Goal: Task Accomplishment & Management: Manage account settings

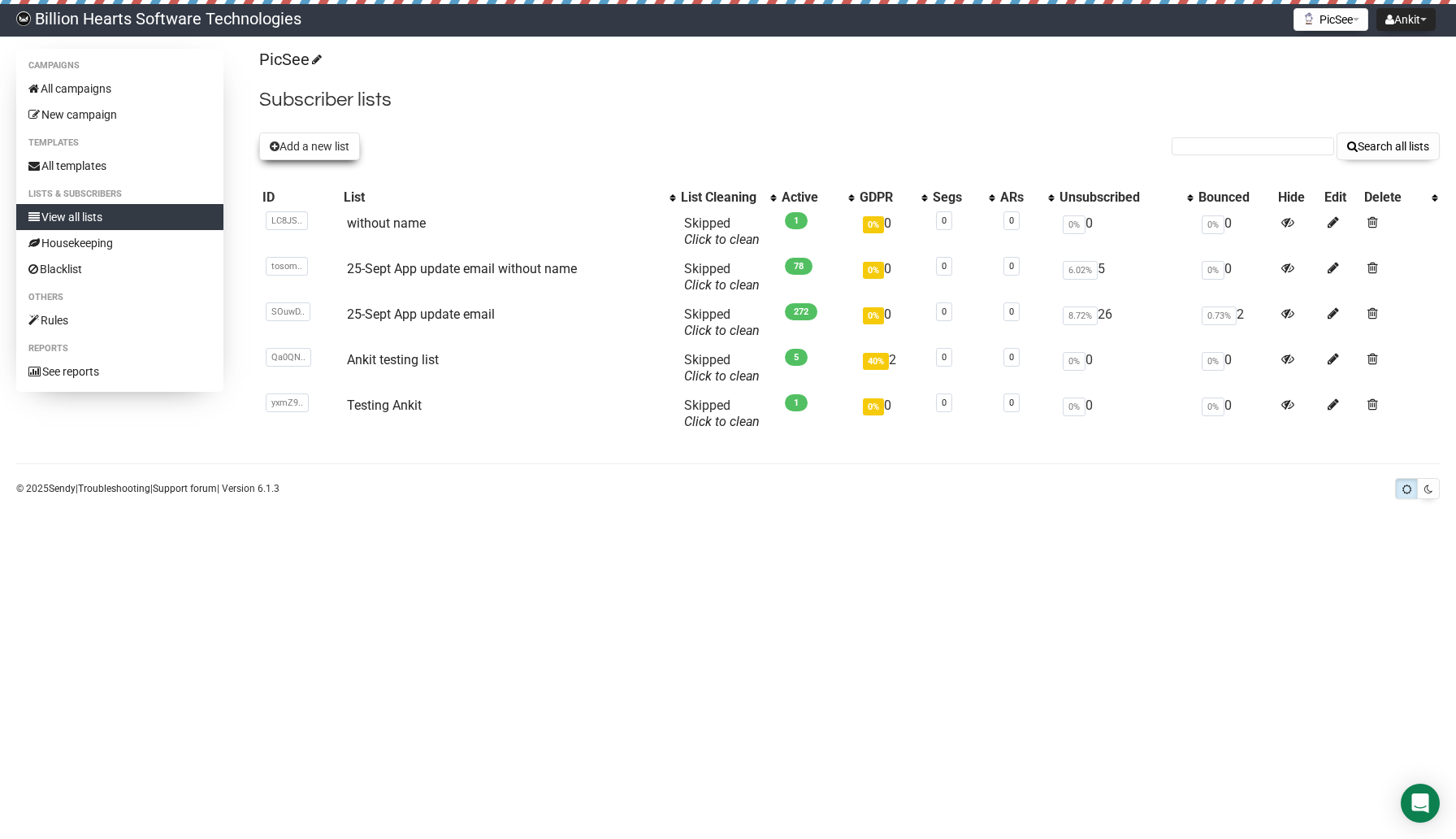
click at [322, 133] on button "Add a new list" at bounding box center [309, 146] width 101 height 28
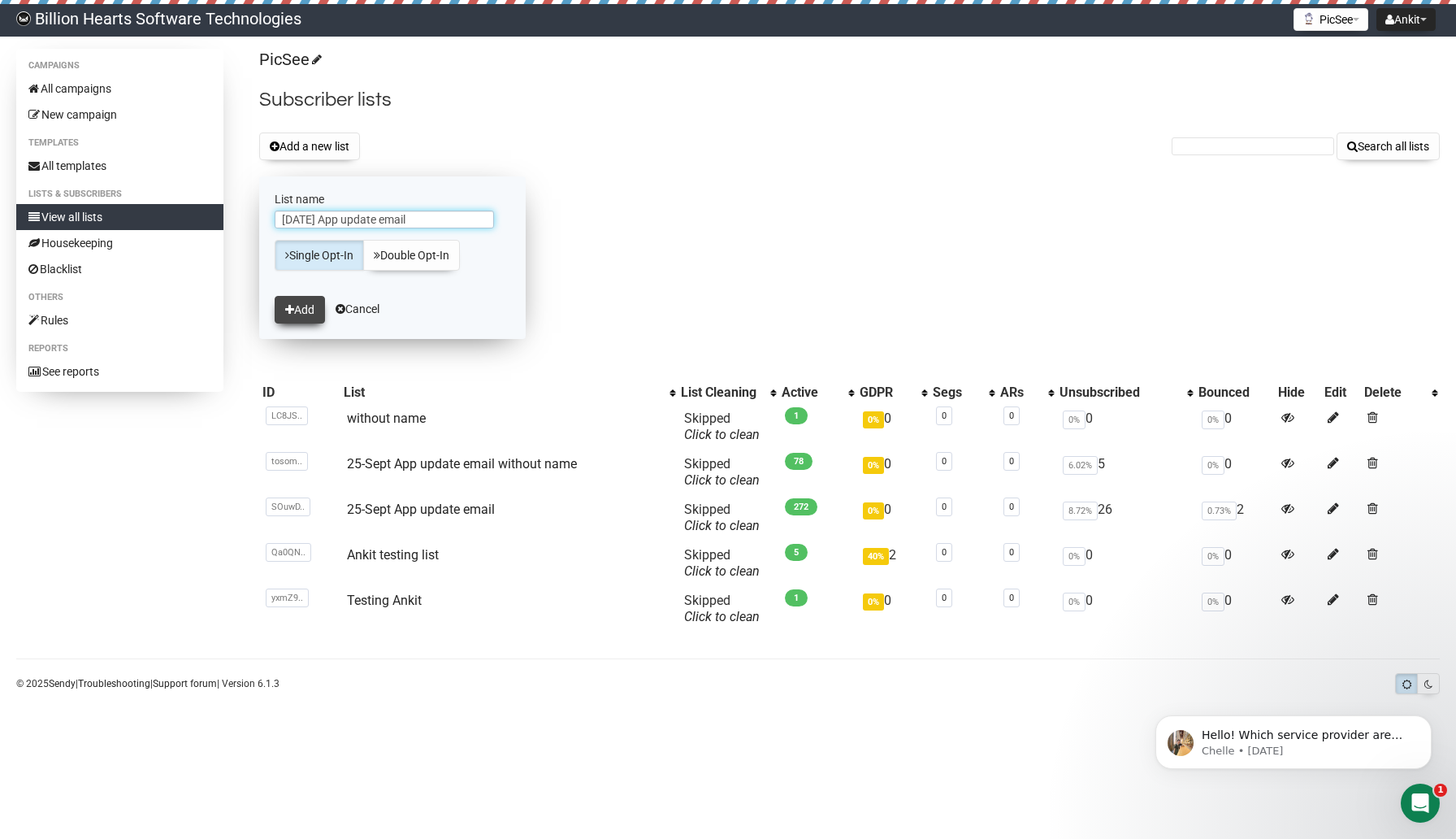
type input "6 Oct App update email"
click at [304, 314] on button "Add" at bounding box center [299, 309] width 51 height 28
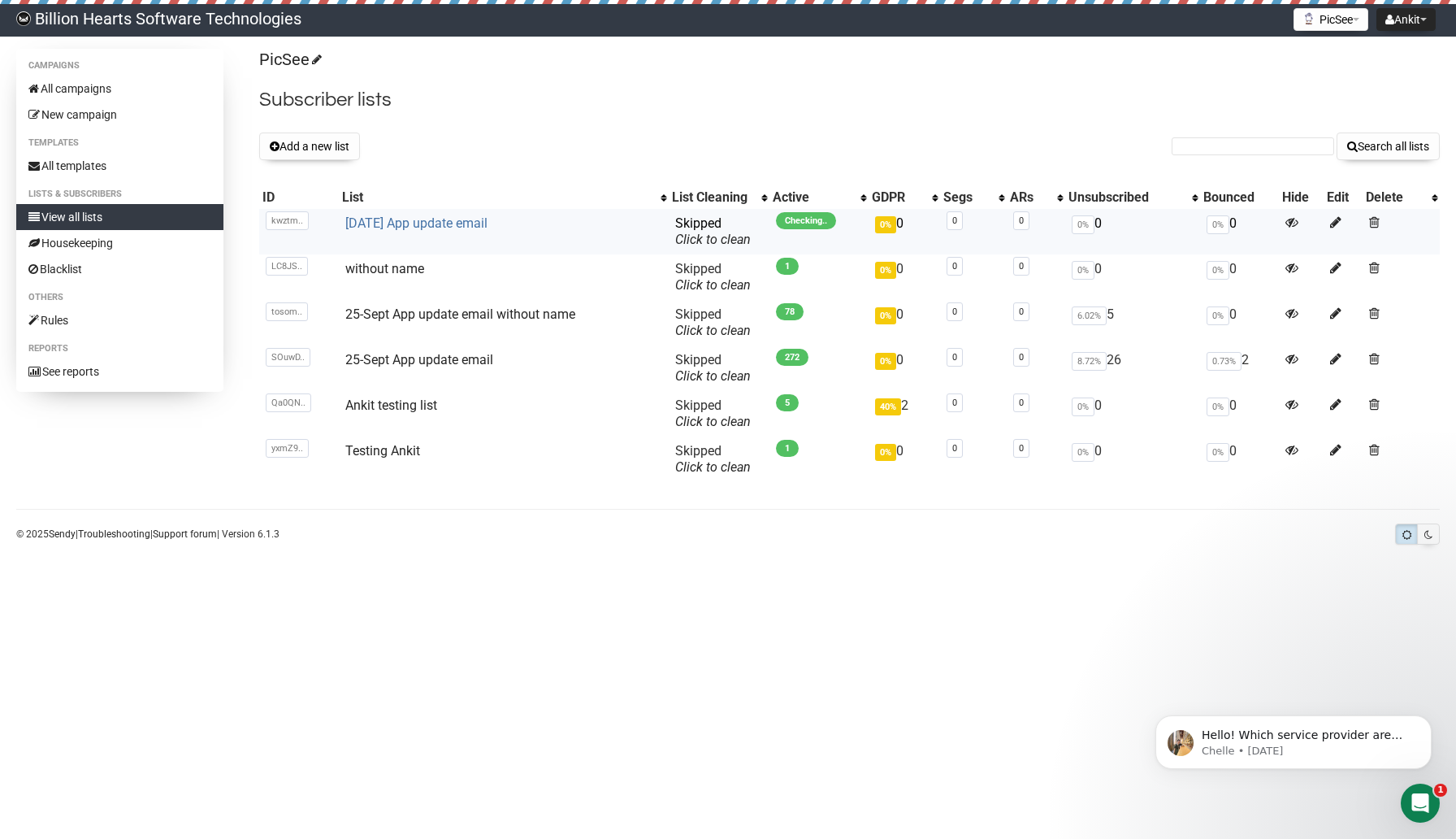
click at [469, 221] on link "[DATE] App update email" at bounding box center [416, 223] width 142 height 15
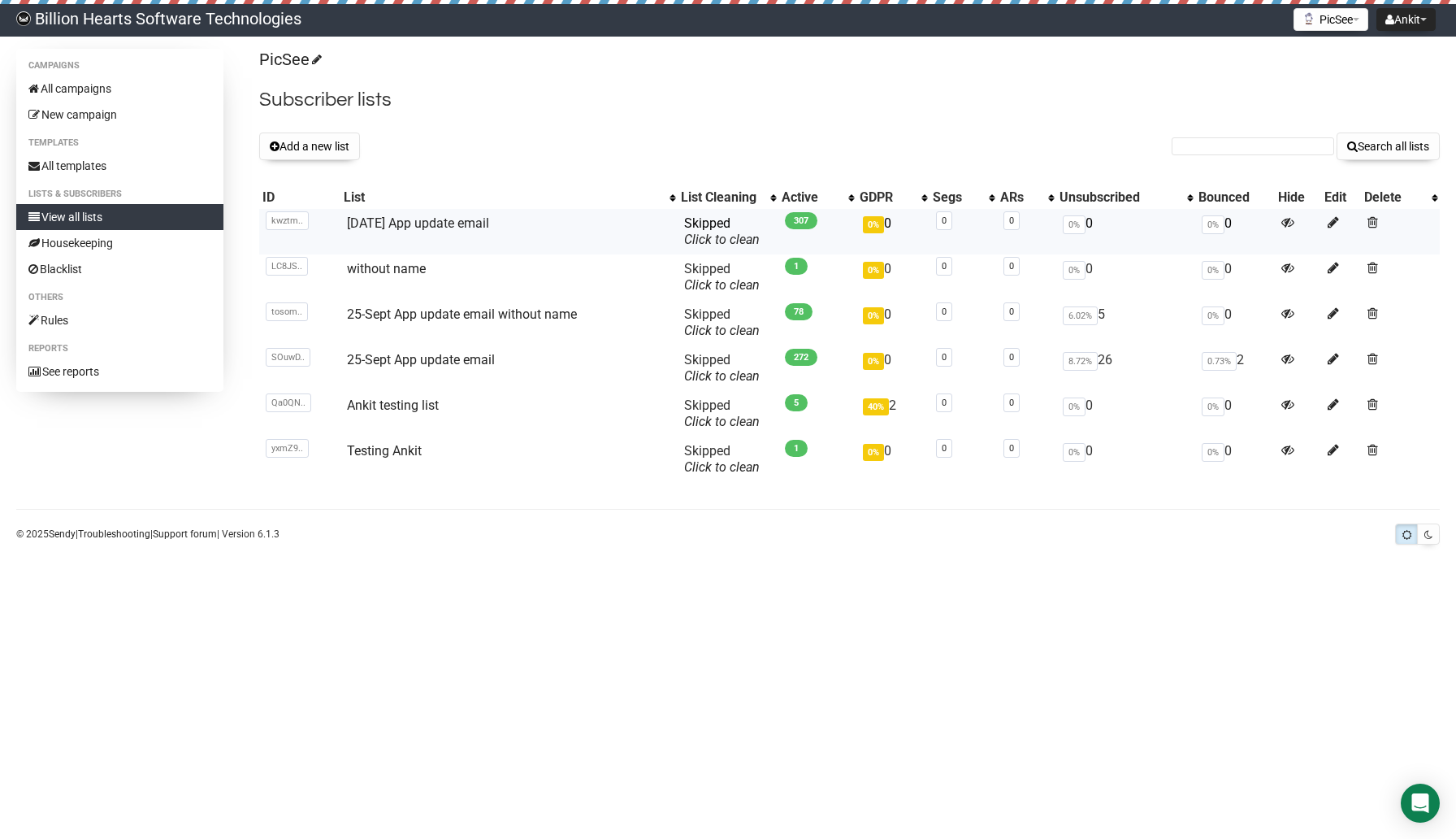
click at [1326, 219] on td at bounding box center [1341, 231] width 40 height 45
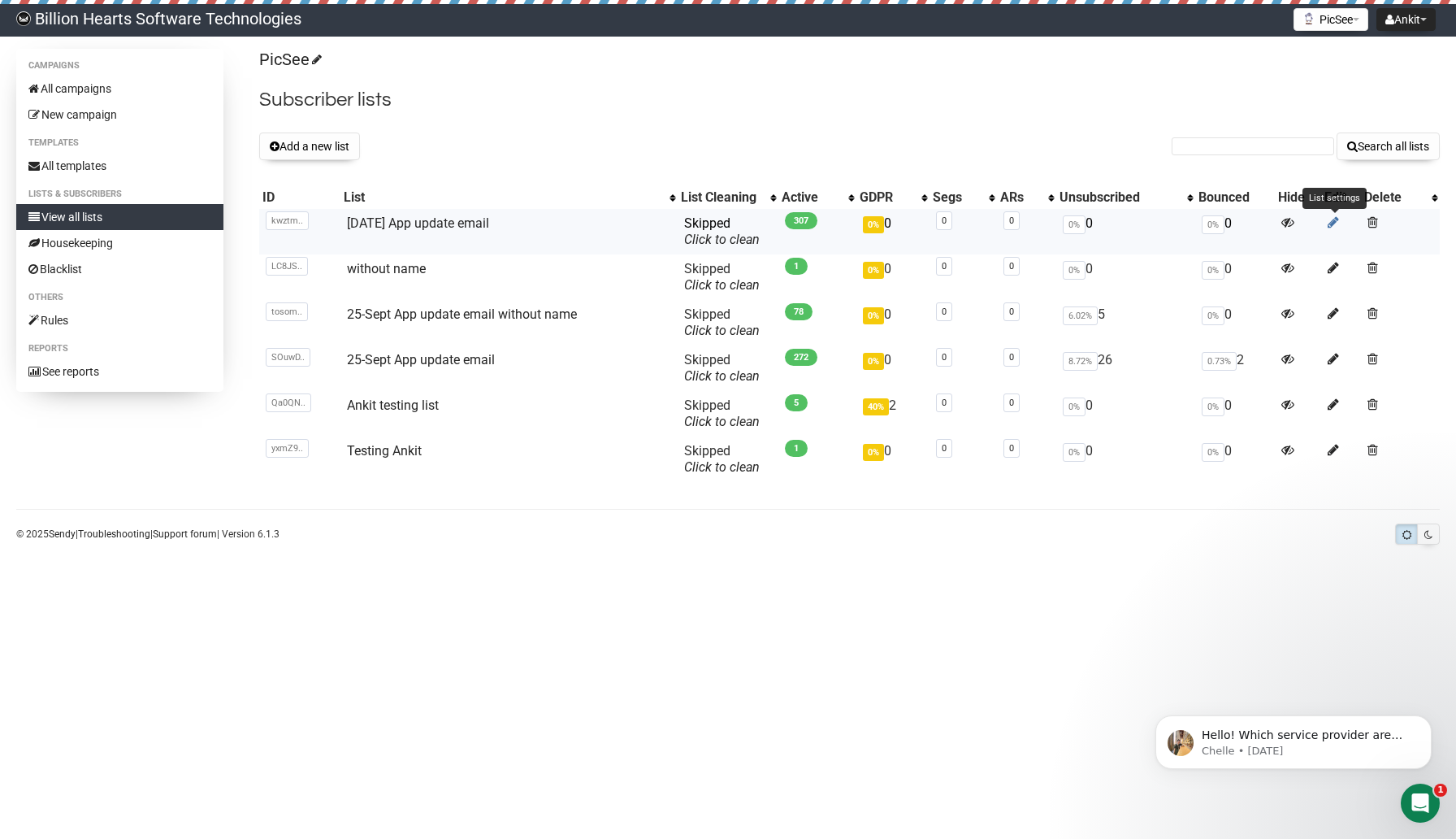
click at [1334, 220] on icon at bounding box center [1333, 222] width 12 height 13
click at [1329, 221] on icon at bounding box center [1333, 222] width 12 height 13
click at [319, 154] on button "Add a new list" at bounding box center [309, 146] width 101 height 28
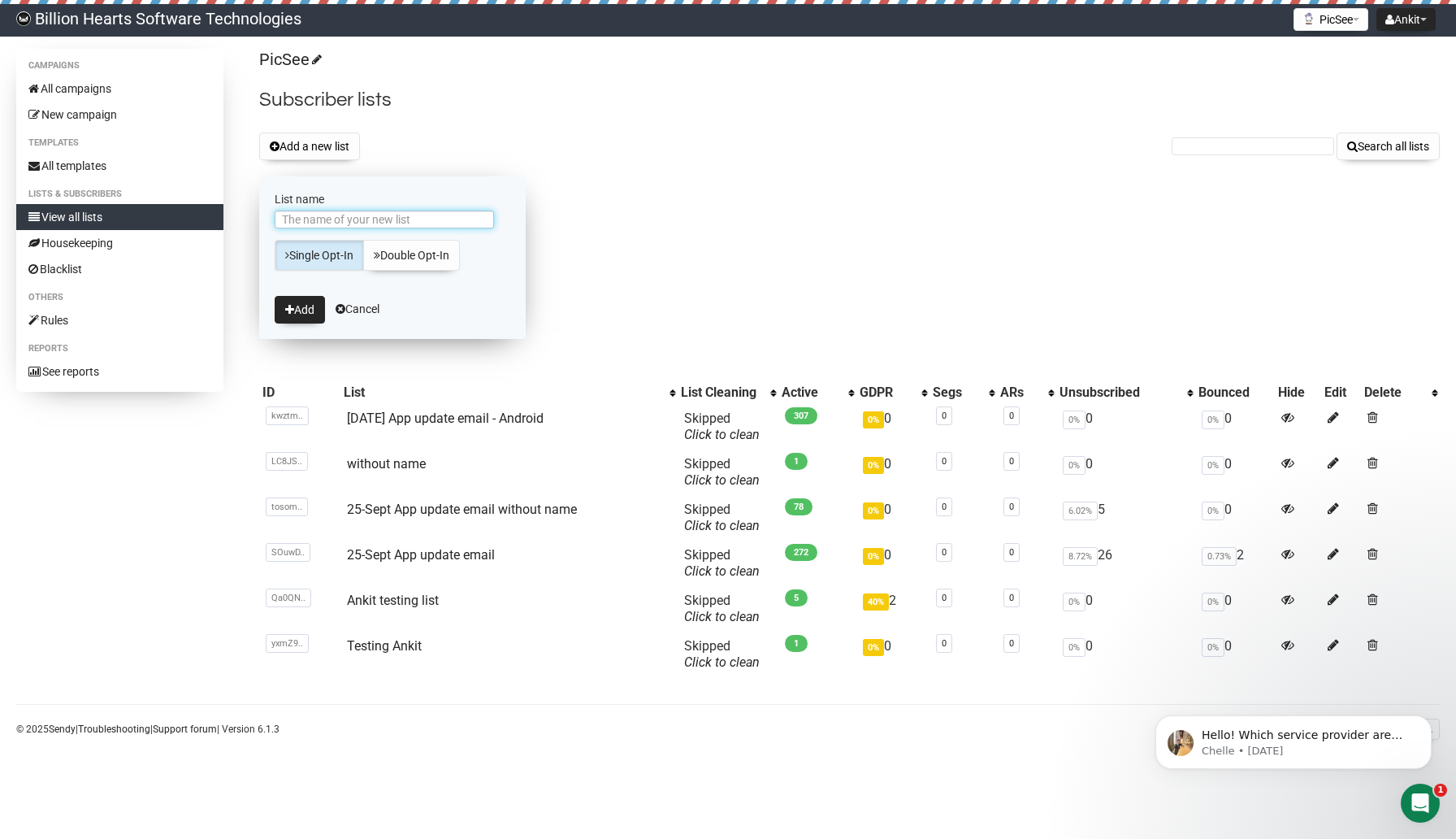
click at [343, 215] on input "List name" at bounding box center [383, 219] width 220 height 18
type input "[DATE] App update - iOS"
click at [304, 315] on button "Add" at bounding box center [299, 309] width 51 height 28
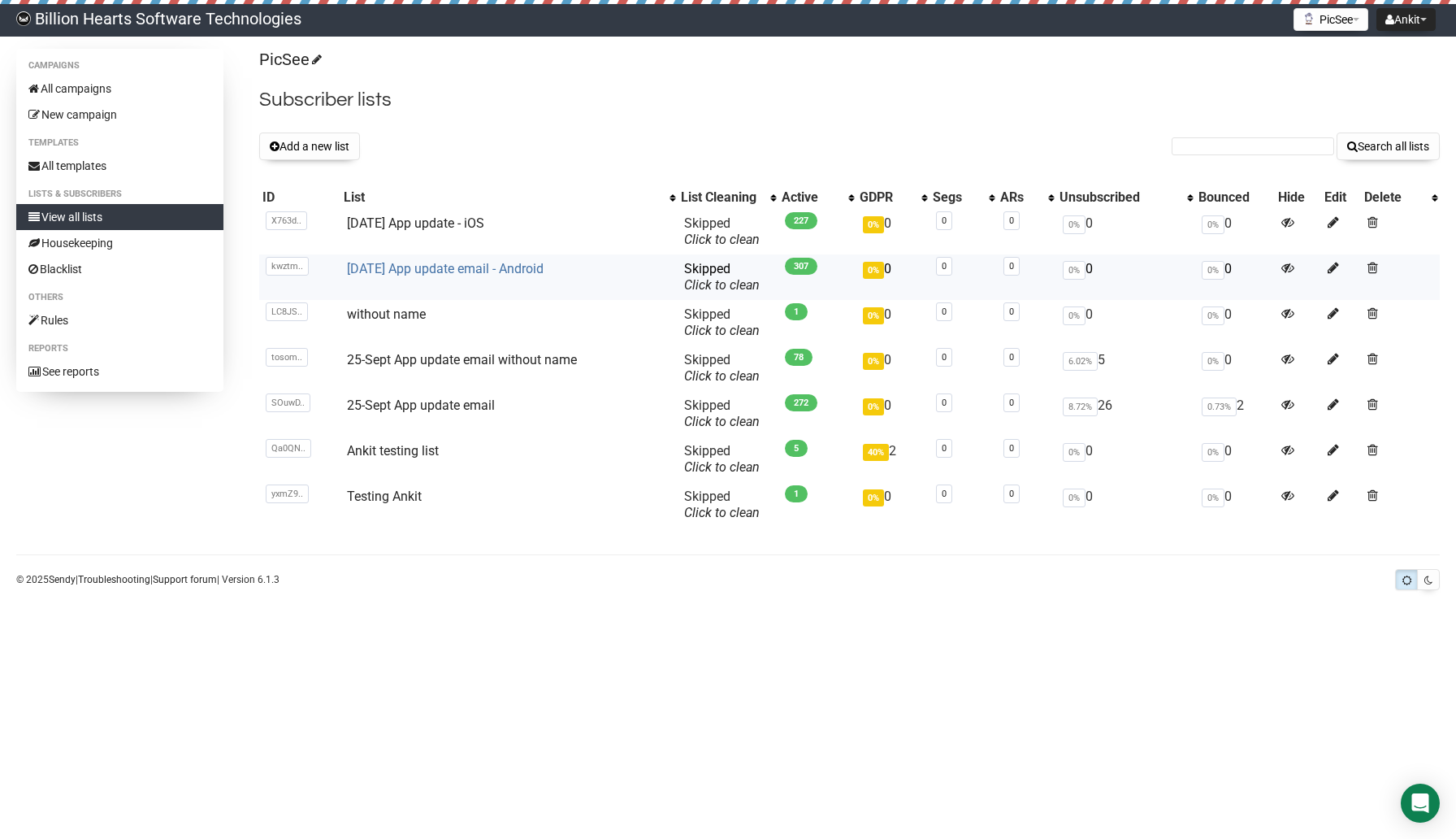
click at [410, 268] on link "[DATE] App update email - Android" at bounding box center [445, 268] width 196 height 15
click at [417, 360] on link "25-Sept App update email without name" at bounding box center [462, 360] width 230 height 15
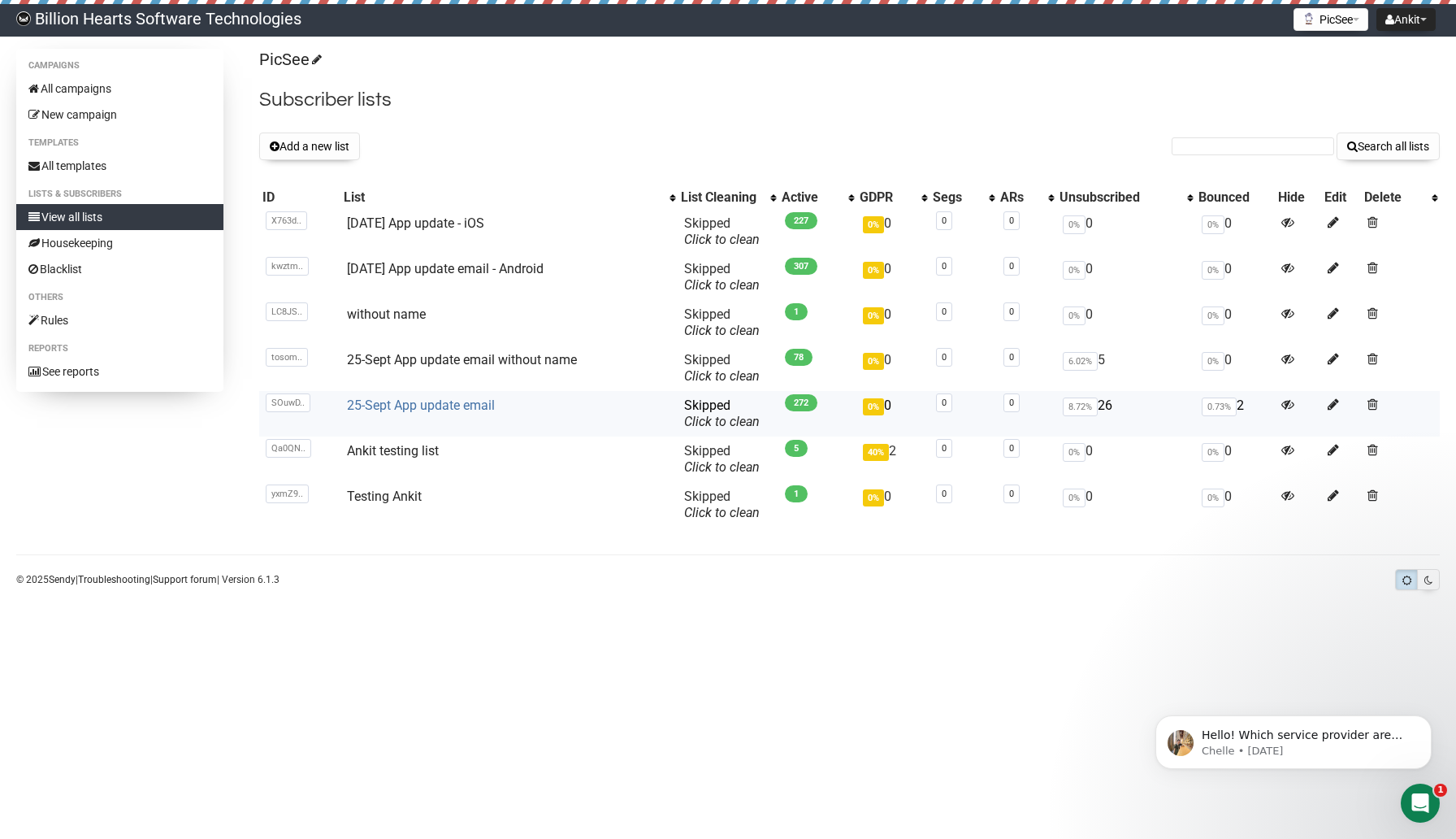
click at [430, 407] on link "25-Sept App update email" at bounding box center [421, 405] width 148 height 15
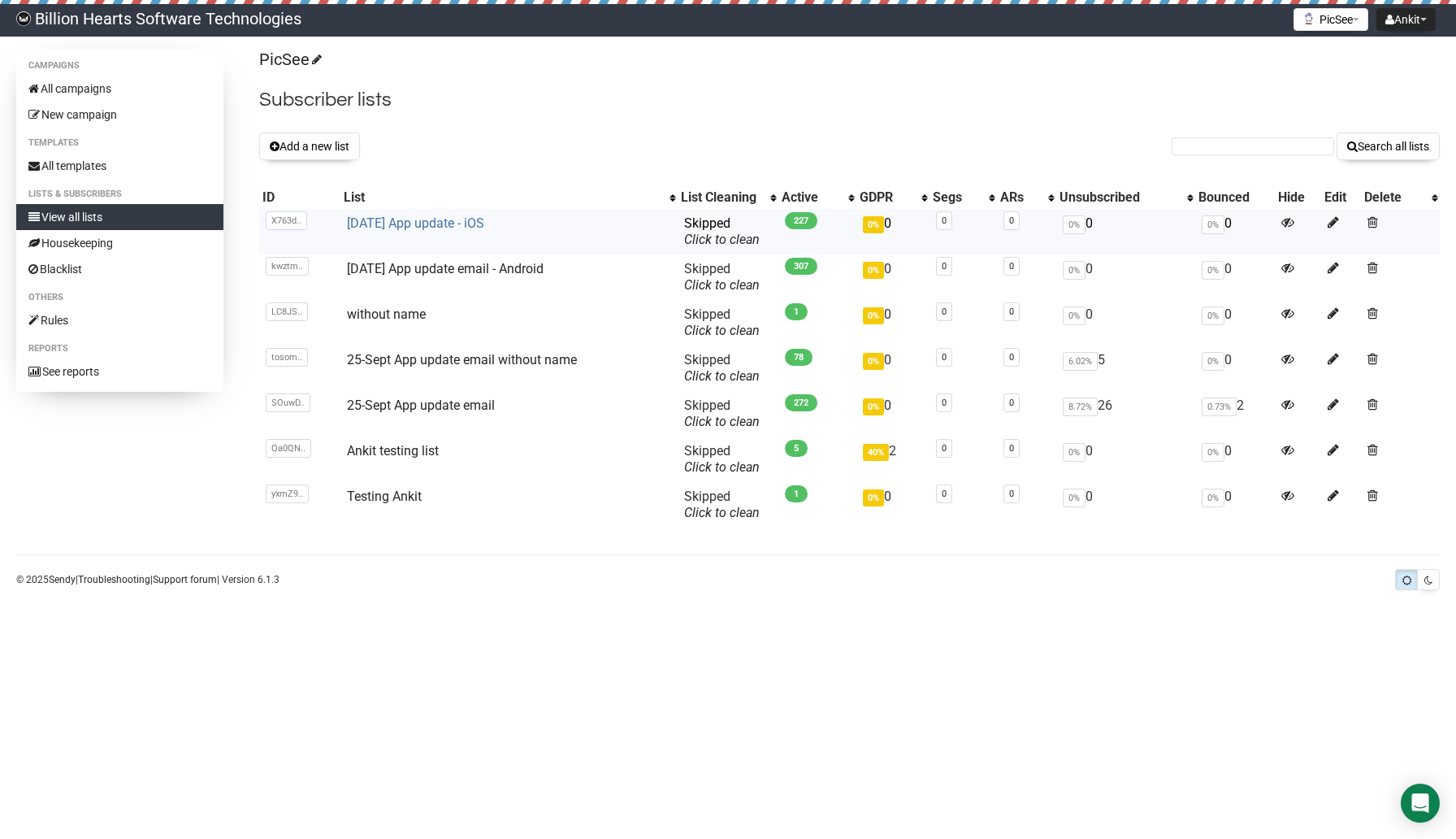
click at [448, 223] on link "[DATE] App update - iOS" at bounding box center [415, 223] width 137 height 15
click at [412, 266] on link "[DATE] App update email - Android" at bounding box center [445, 268] width 196 height 15
click at [409, 221] on link "[DATE] App update - iOS" at bounding box center [415, 223] width 137 height 15
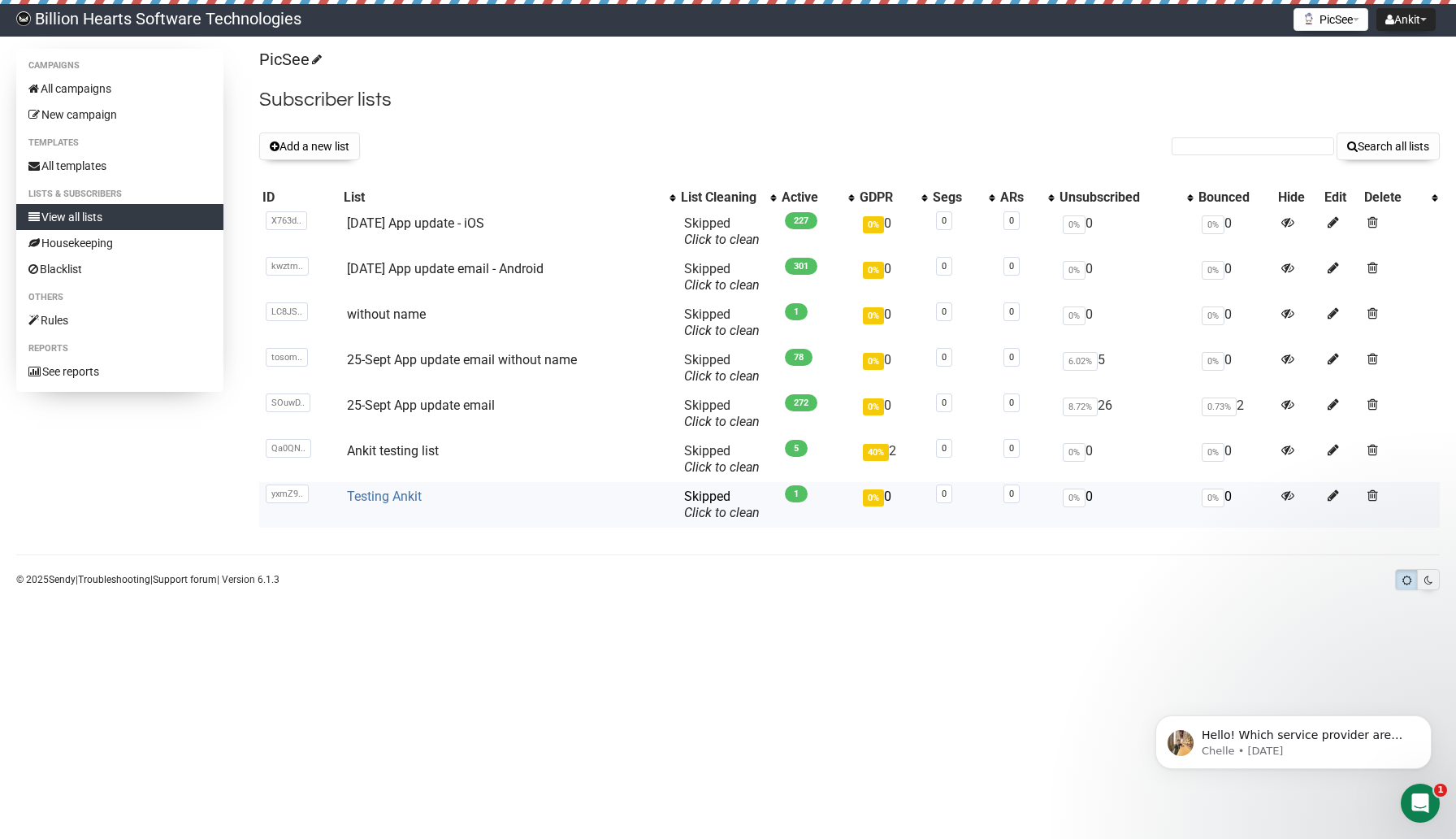
click at [397, 492] on link "Testing Ankit" at bounding box center [384, 496] width 75 height 15
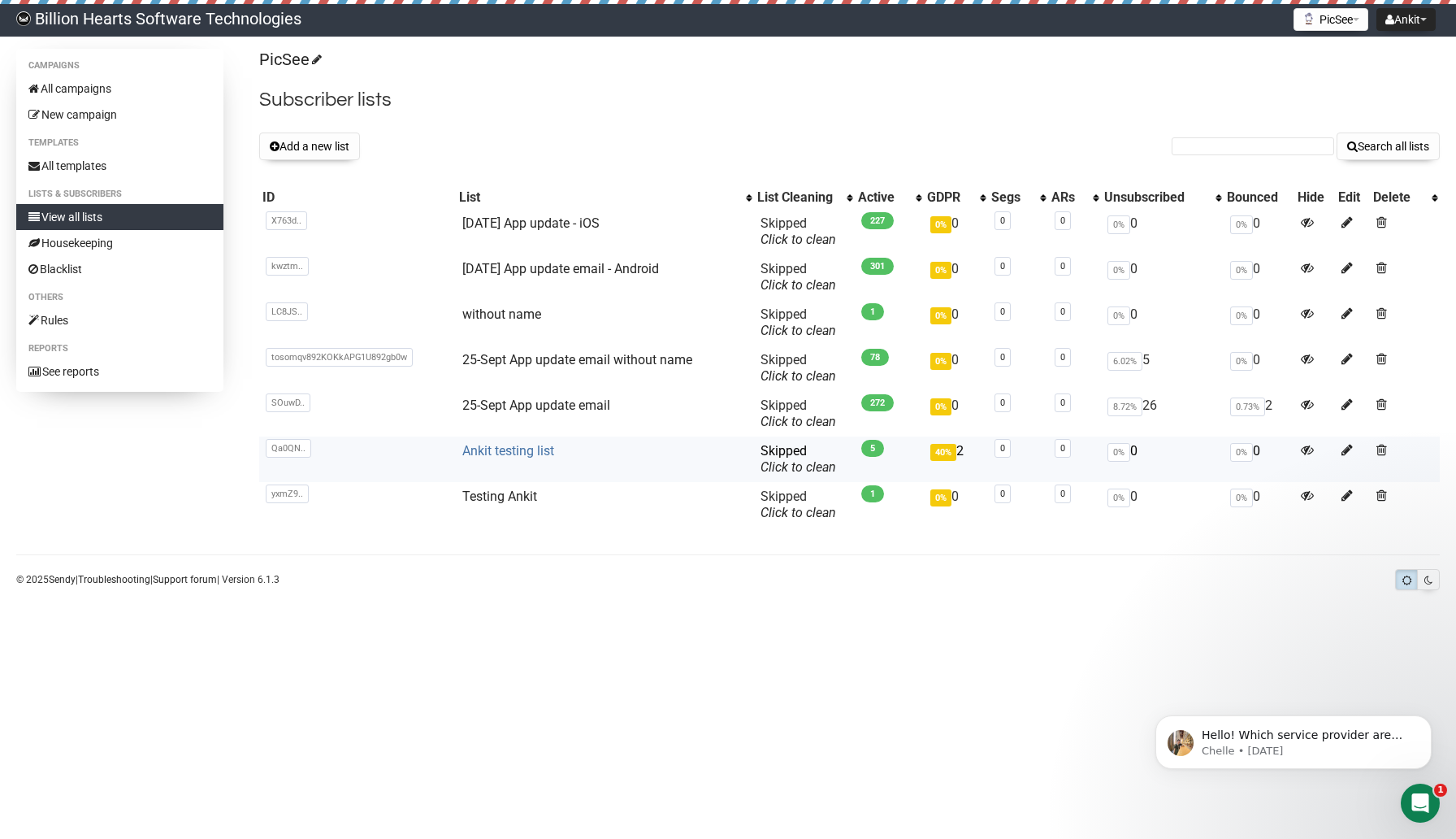
click at [520, 450] on link "Ankit testing list" at bounding box center [508, 451] width 92 height 15
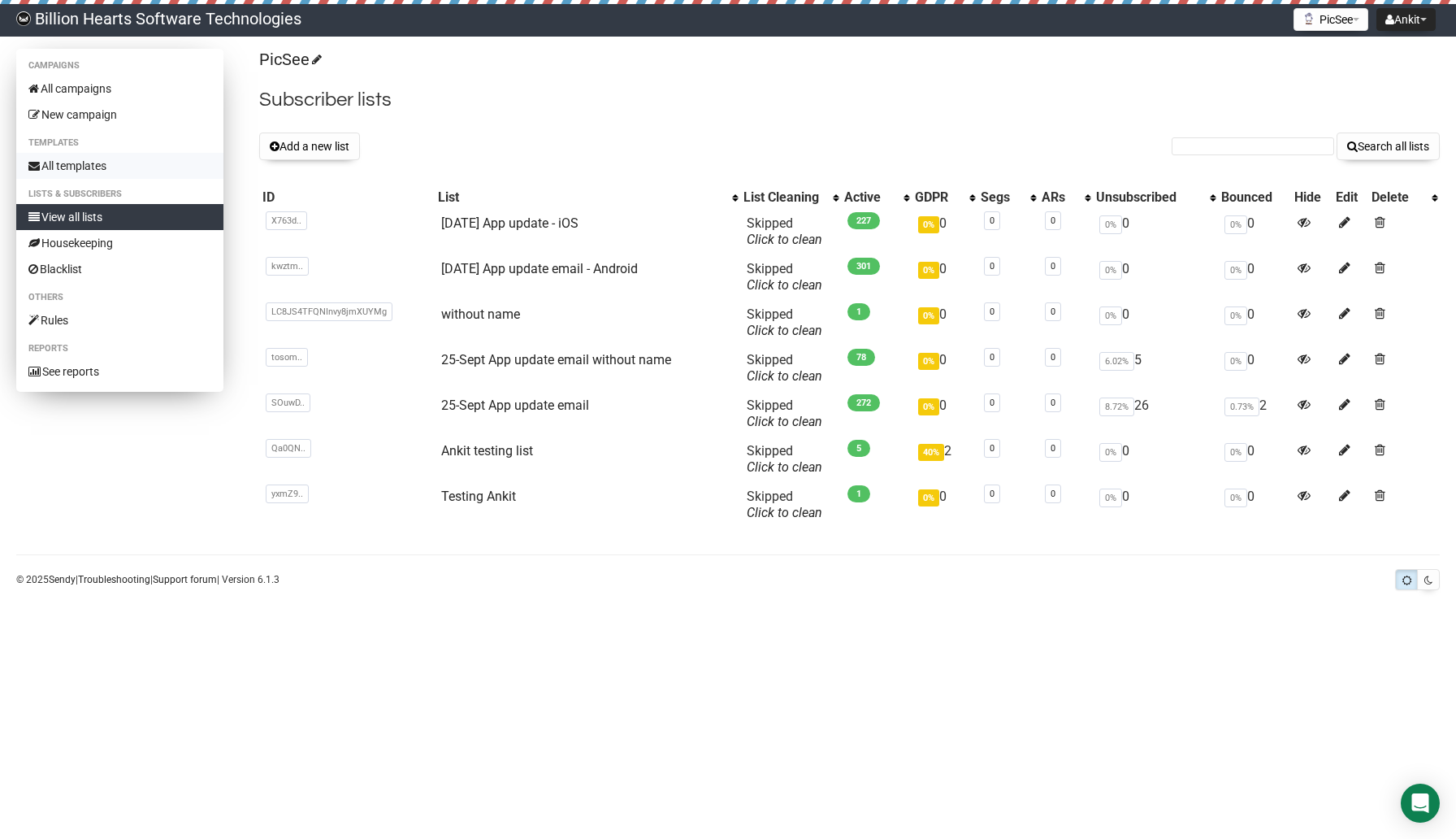
click at [94, 163] on link "All templates" at bounding box center [120, 165] width 207 height 26
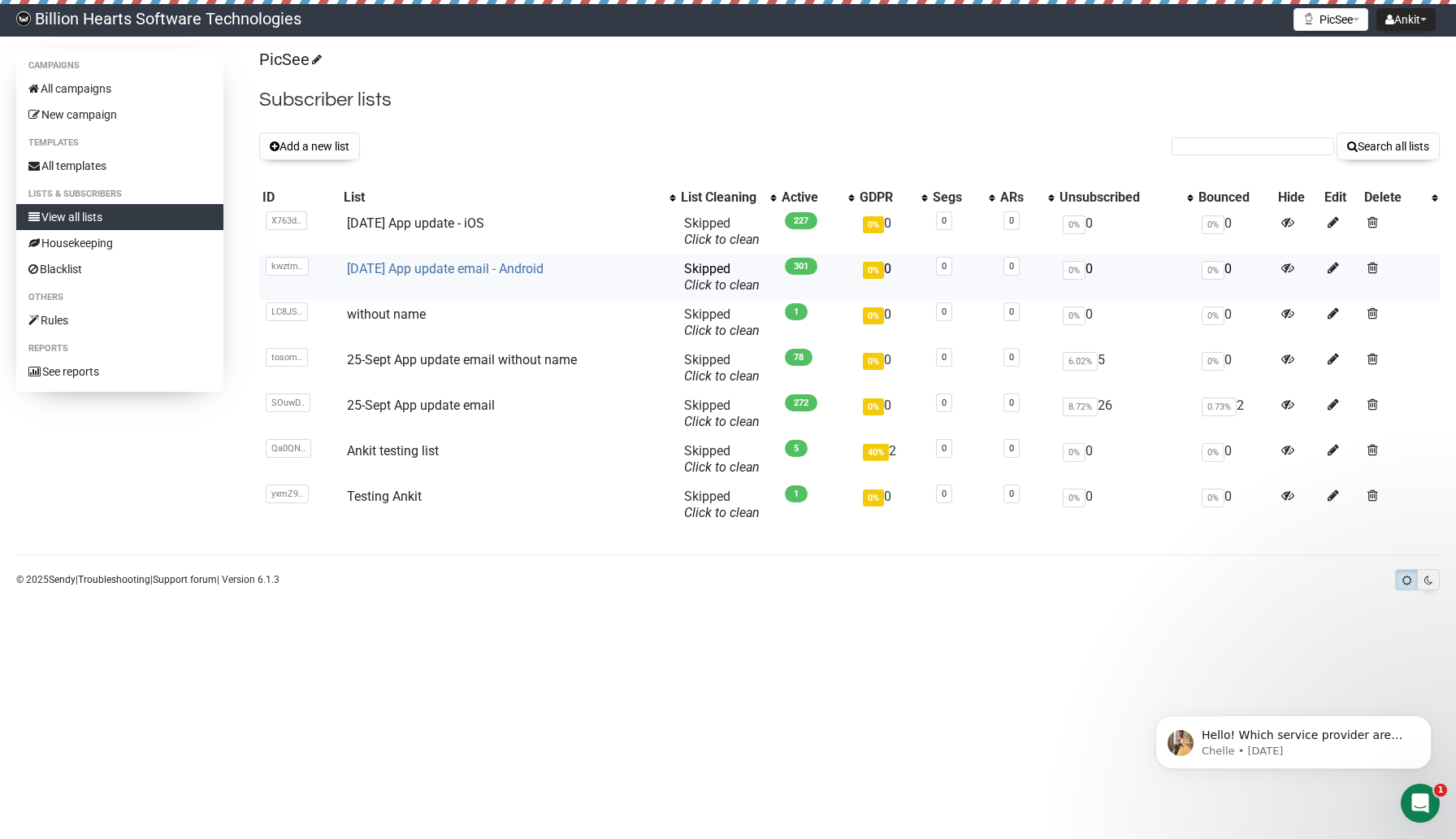
click at [418, 268] on link "[DATE] App update email - Android" at bounding box center [445, 268] width 196 height 15
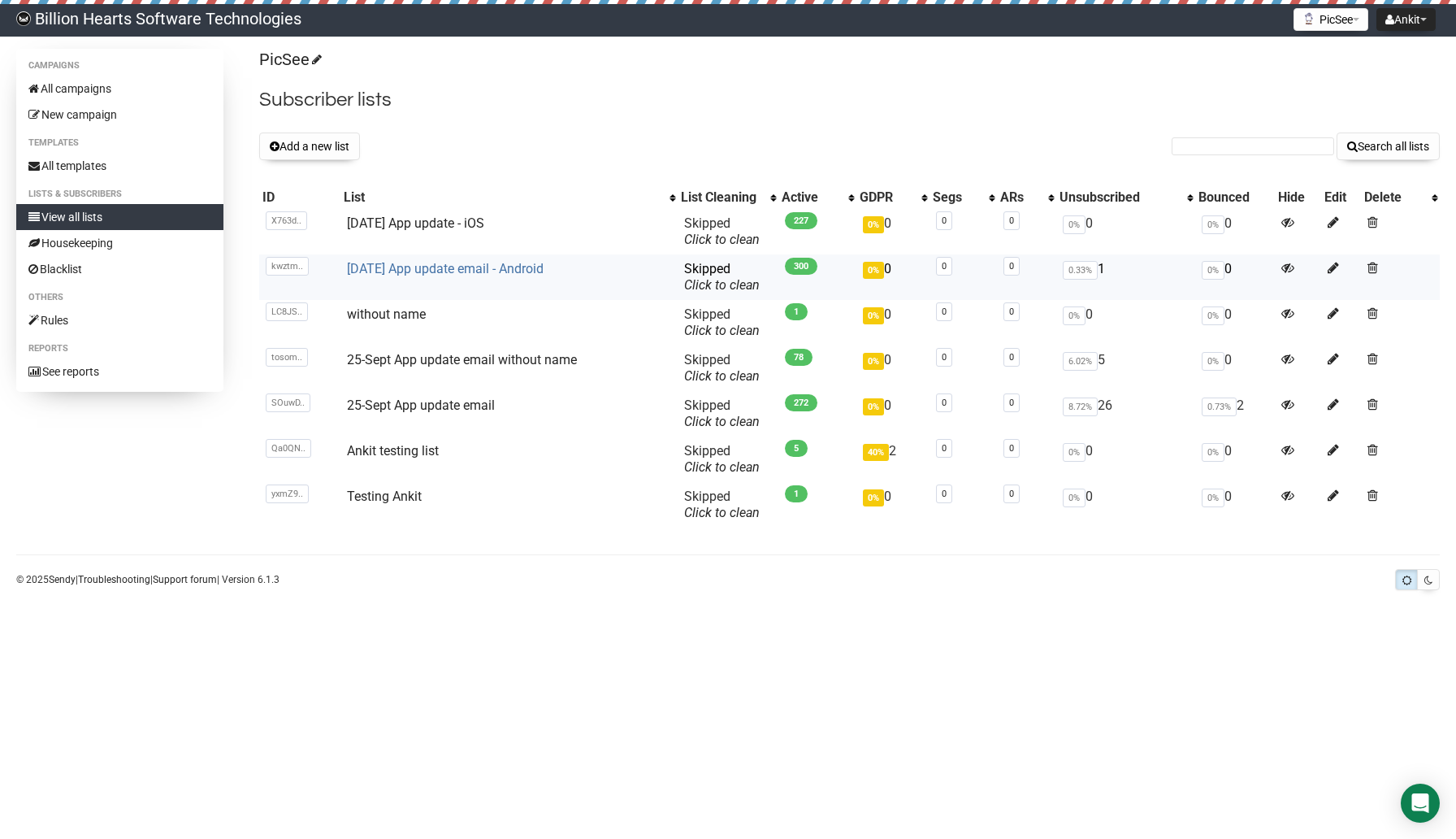
click at [397, 270] on link "[DATE] App update email - Android" at bounding box center [445, 268] width 196 height 15
click at [482, 273] on link "[DATE] App update email - Android" at bounding box center [445, 268] width 196 height 15
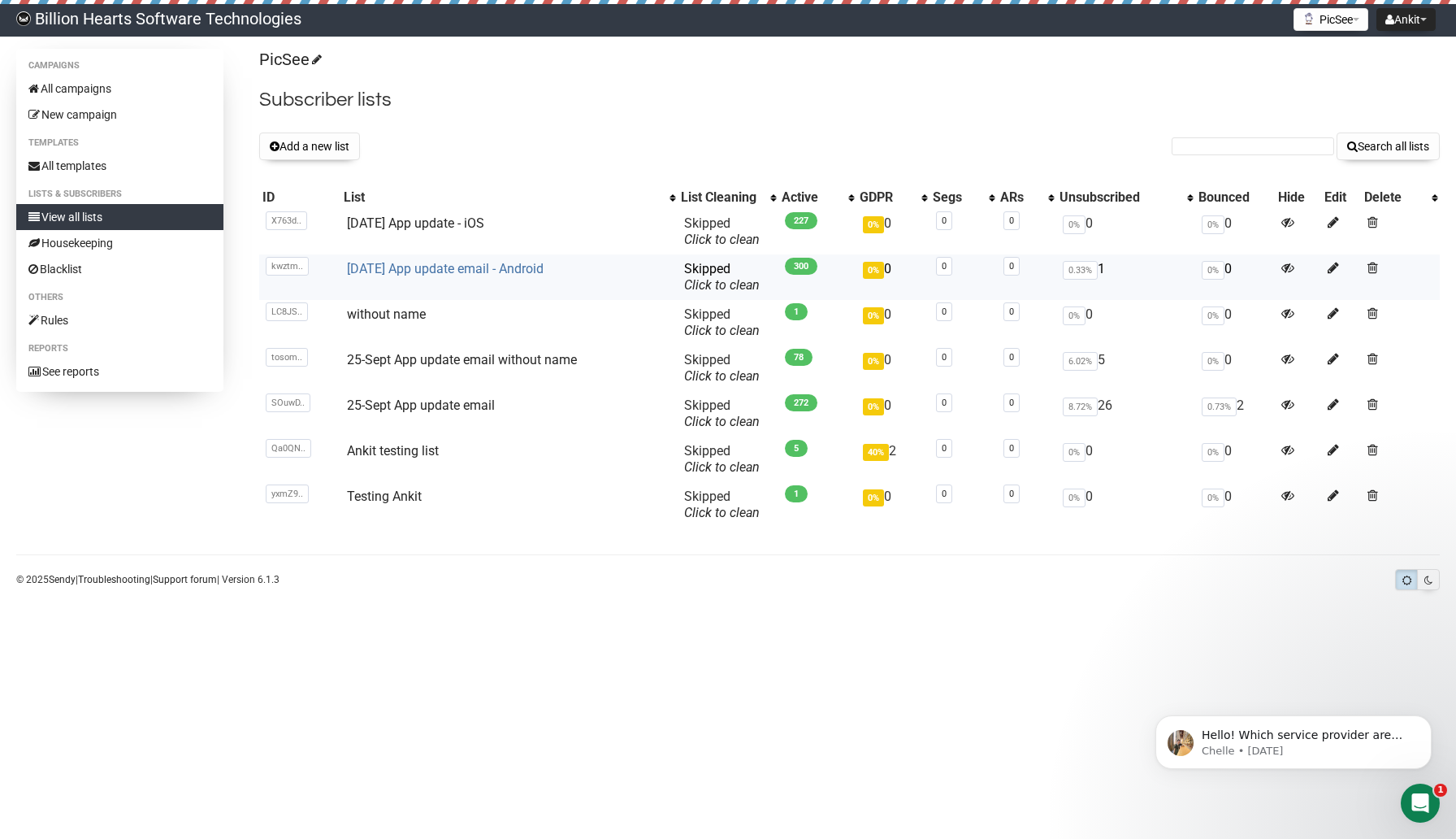
click at [446, 269] on link "[DATE] App update email - Android" at bounding box center [445, 268] width 196 height 15
click at [325, 147] on button "Add a new list" at bounding box center [309, 146] width 101 height 28
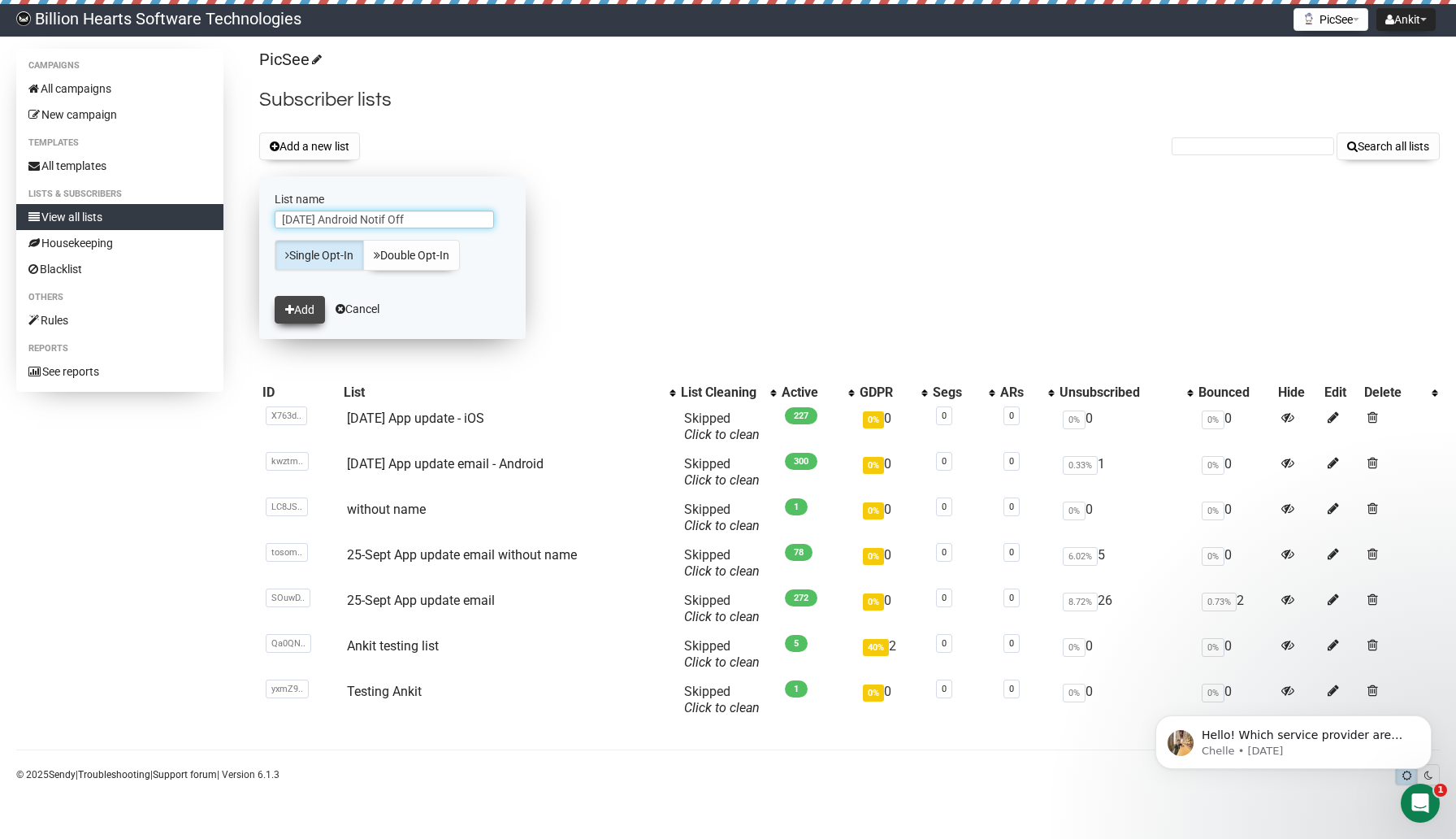
type input "[DATE] Android Notif Off"
click at [302, 308] on button "Add" at bounding box center [299, 309] width 51 height 28
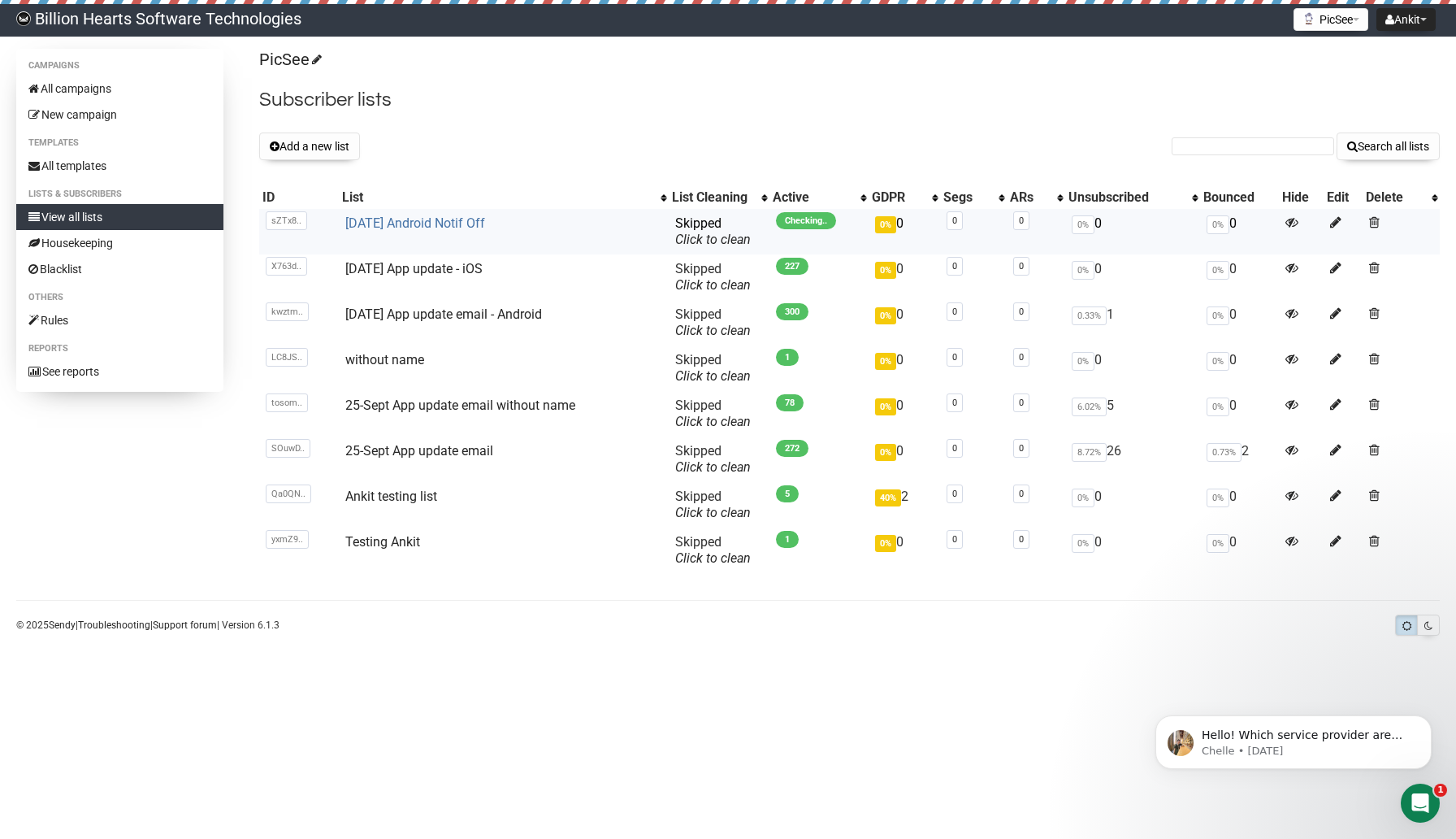
click at [398, 221] on link "6 Oct Android Notif Off" at bounding box center [415, 223] width 140 height 15
click at [563, 733] on body "Billion Hearts Software Technologies Ankit Settings Logout [GEOGRAPHIC_DATA] [G…" at bounding box center [728, 419] width 1456 height 839
click at [433, 223] on link "[DATE] Android Notif Off" at bounding box center [415, 223] width 140 height 15
